Goal: Task Accomplishment & Management: Use online tool/utility

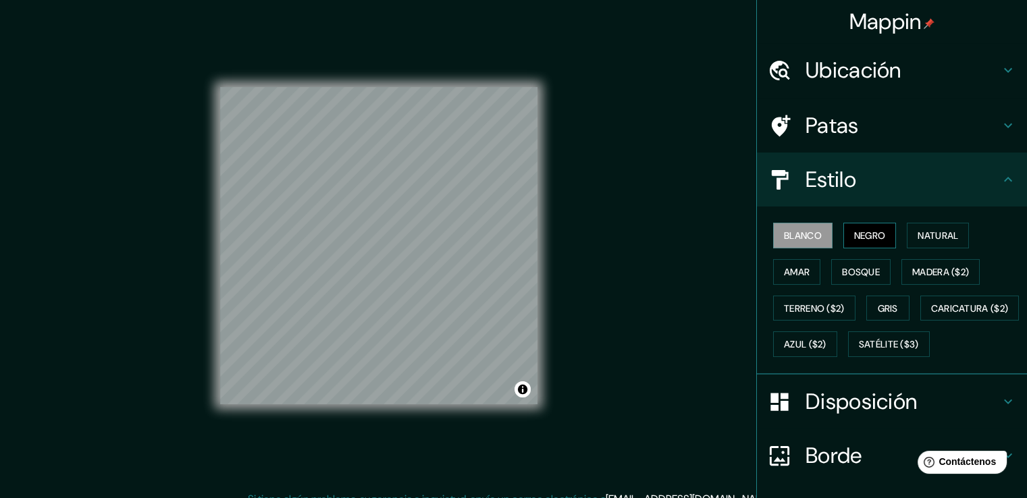
click at [856, 237] on font "Negro" at bounding box center [870, 236] width 32 height 12
click at [803, 231] on font "Blanco" at bounding box center [803, 236] width 38 height 12
click at [844, 238] on button "Negro" at bounding box center [870, 236] width 53 height 26
click at [854, 266] on font "Bosque" at bounding box center [861, 272] width 38 height 12
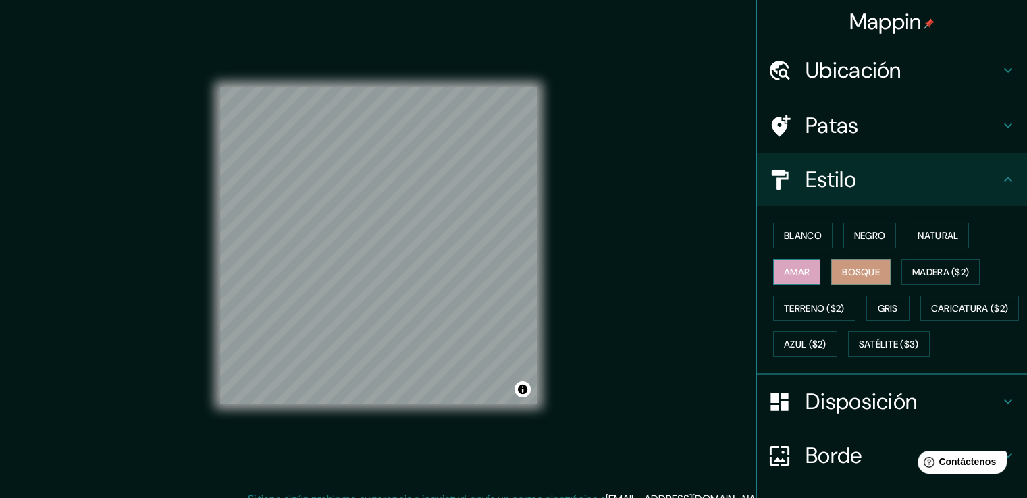
click at [784, 270] on font "Amar" at bounding box center [797, 272] width 26 height 12
click at [878, 303] on font "Gris" at bounding box center [888, 309] width 20 height 12
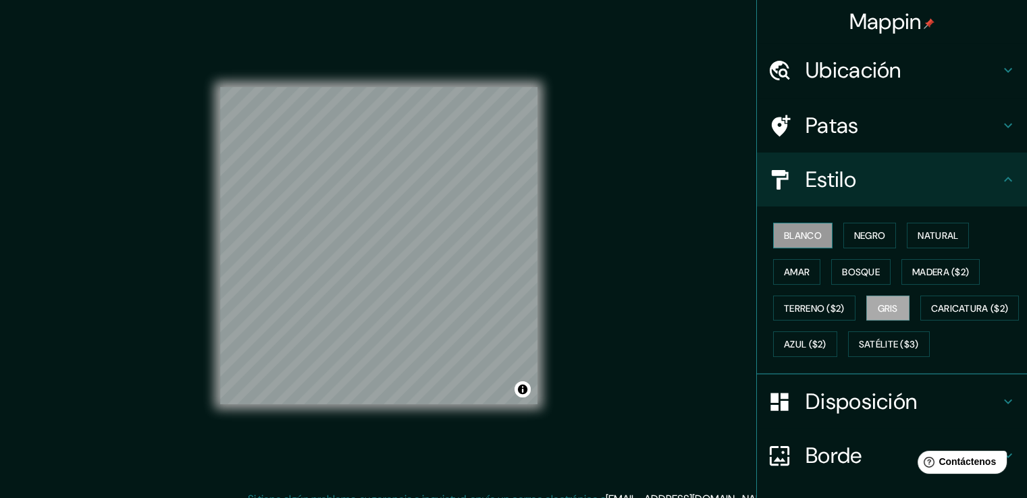
click at [790, 234] on font "Blanco" at bounding box center [803, 236] width 38 height 12
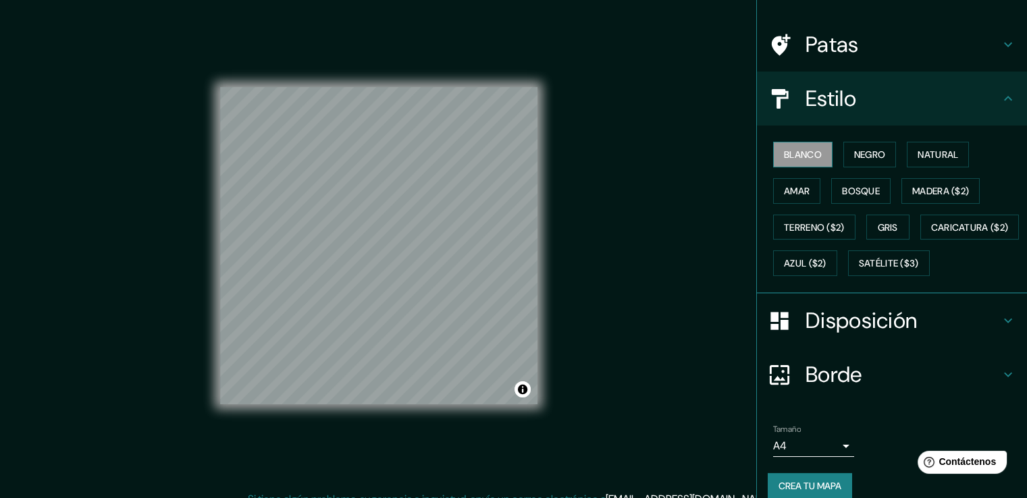
scroll to position [93, 0]
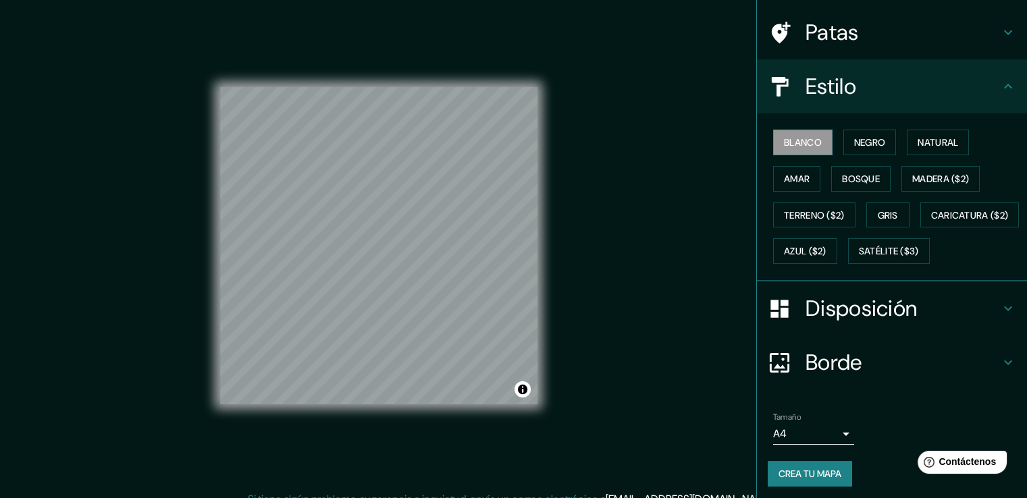
click at [881, 323] on font "Disposición" at bounding box center [861, 309] width 111 height 28
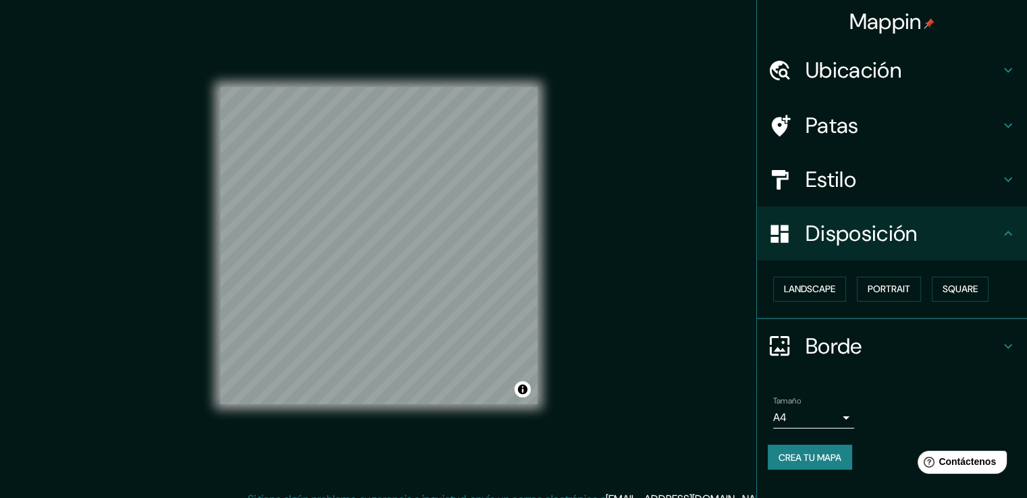
scroll to position [0, 0]
click at [878, 288] on font "Retrato" at bounding box center [869, 290] width 39 height 12
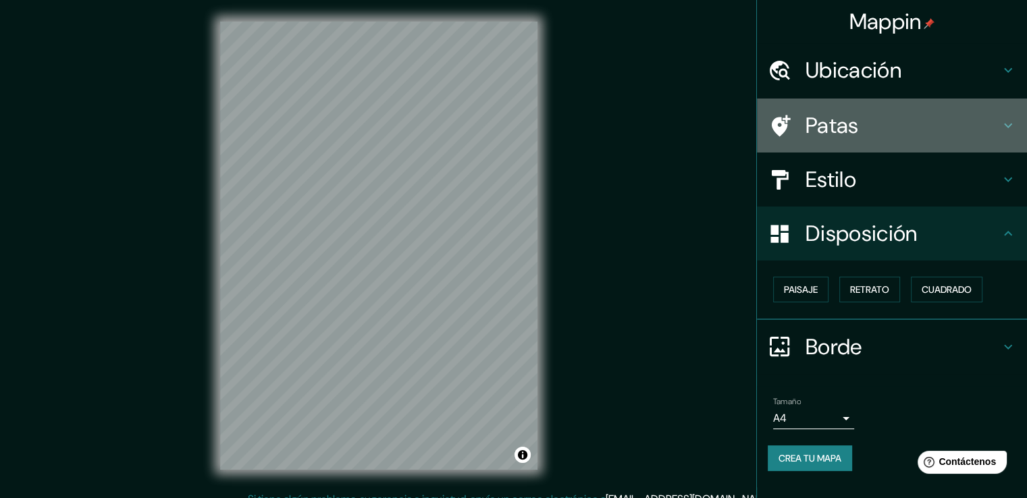
click at [881, 124] on h4 "Patas" at bounding box center [903, 125] width 195 height 27
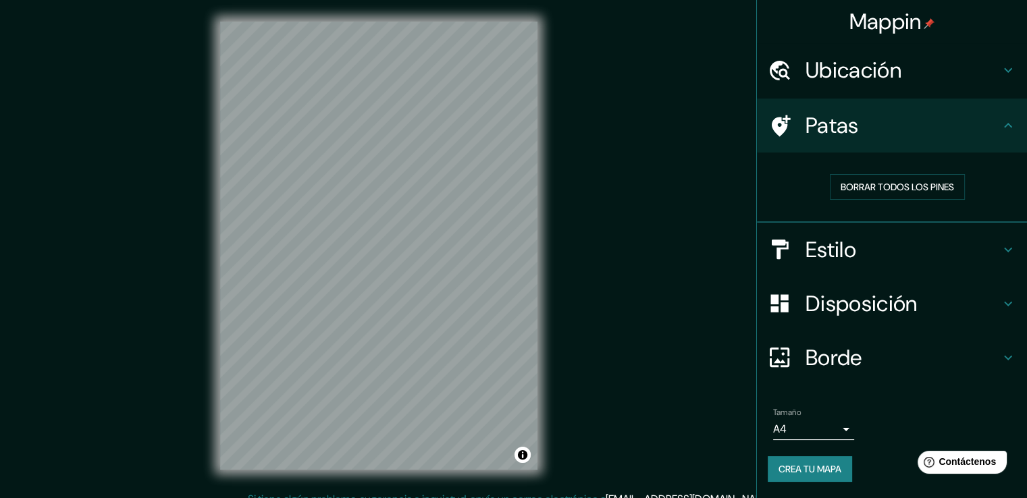
click at [863, 247] on h4 "Estilo" at bounding box center [903, 249] width 195 height 27
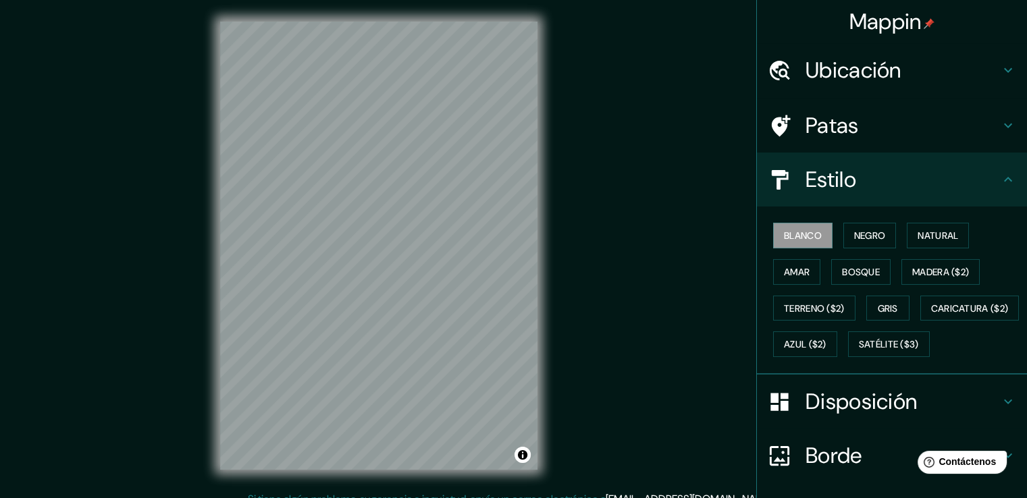
click at [875, 363] on div "Blanco Negro Natural Amar Bosque Madera ($2) Terreno ($2) Gris Caricatura ($2) …" at bounding box center [897, 290] width 259 height 145
click at [930, 266] on font "Madera ($2)" at bounding box center [941, 272] width 57 height 12
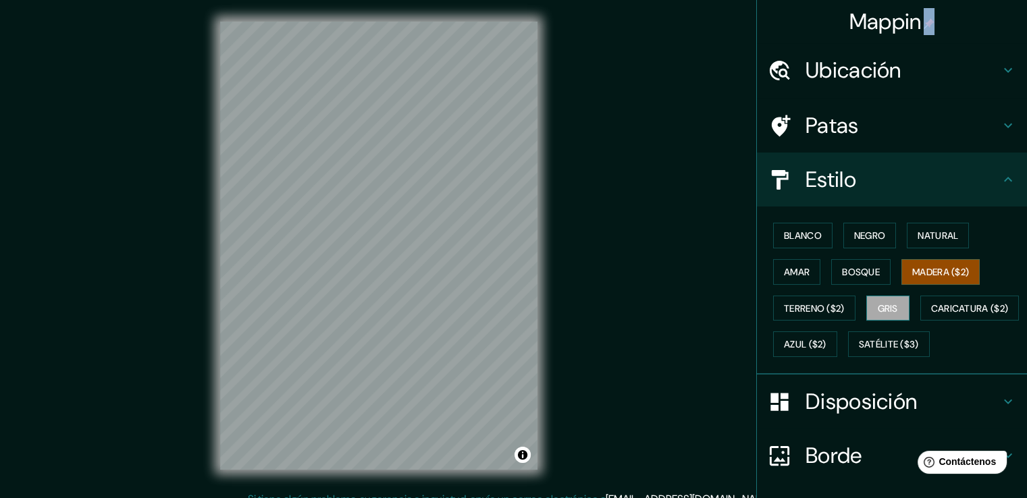
click at [878, 308] on font "Gris" at bounding box center [888, 309] width 20 height 12
